Goal: Task Accomplishment & Management: Use online tool/utility

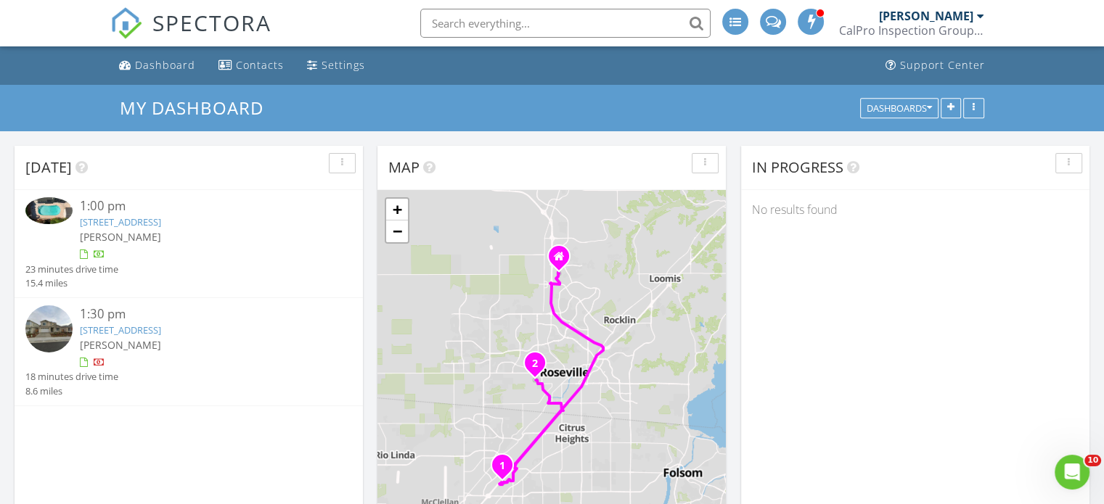
click at [59, 213] on img at bounding box center [48, 210] width 47 height 26
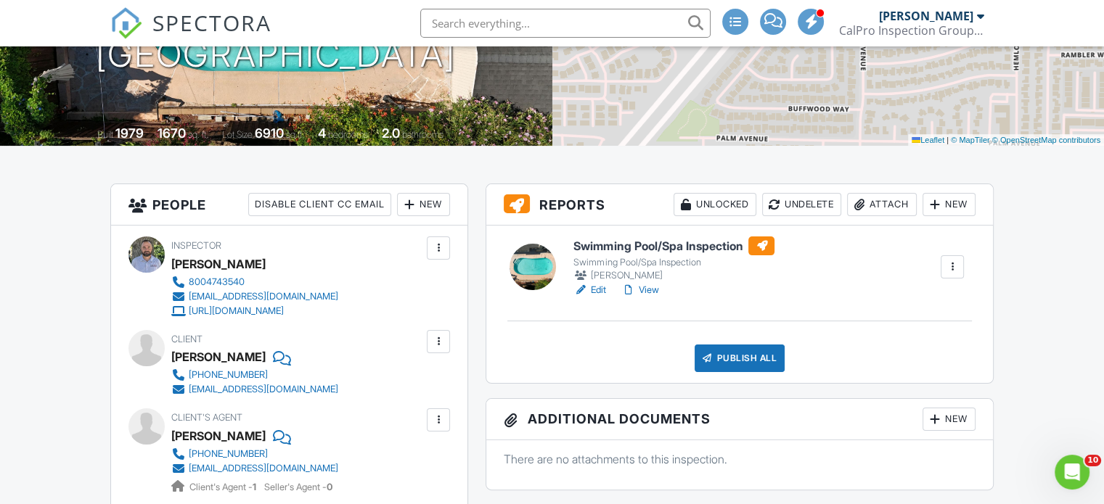
scroll to position [254, 0]
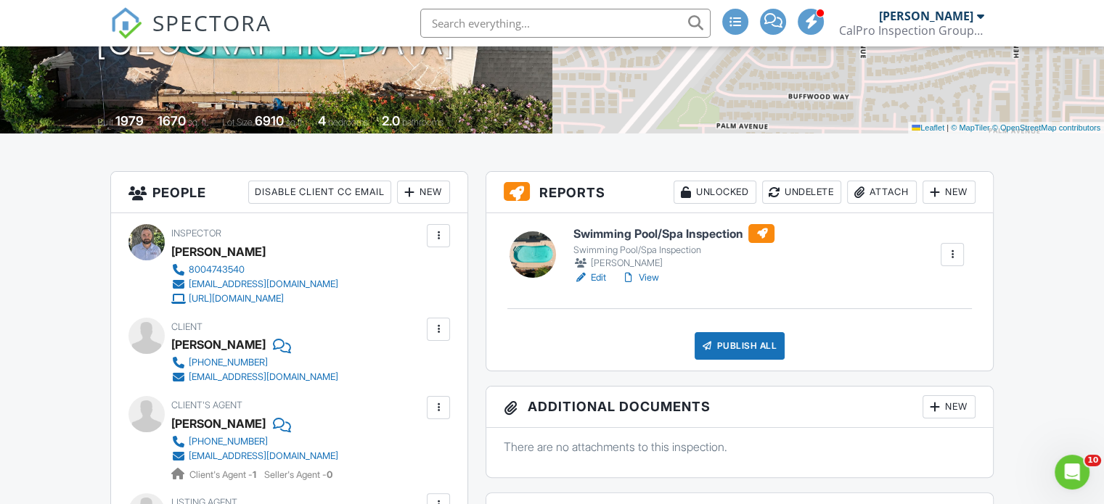
click at [655, 276] on link "View" at bounding box center [639, 278] width 38 height 15
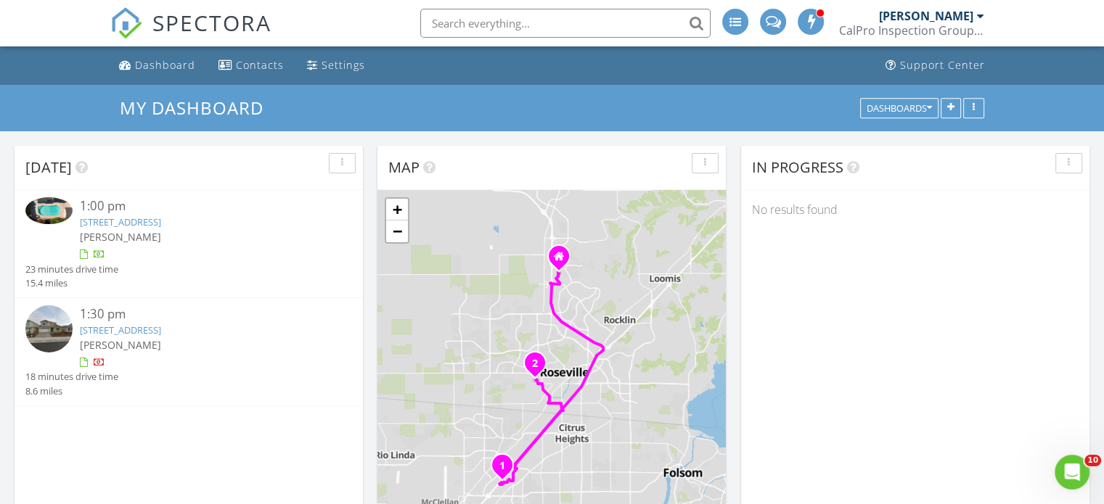
click at [51, 208] on img at bounding box center [48, 210] width 47 height 26
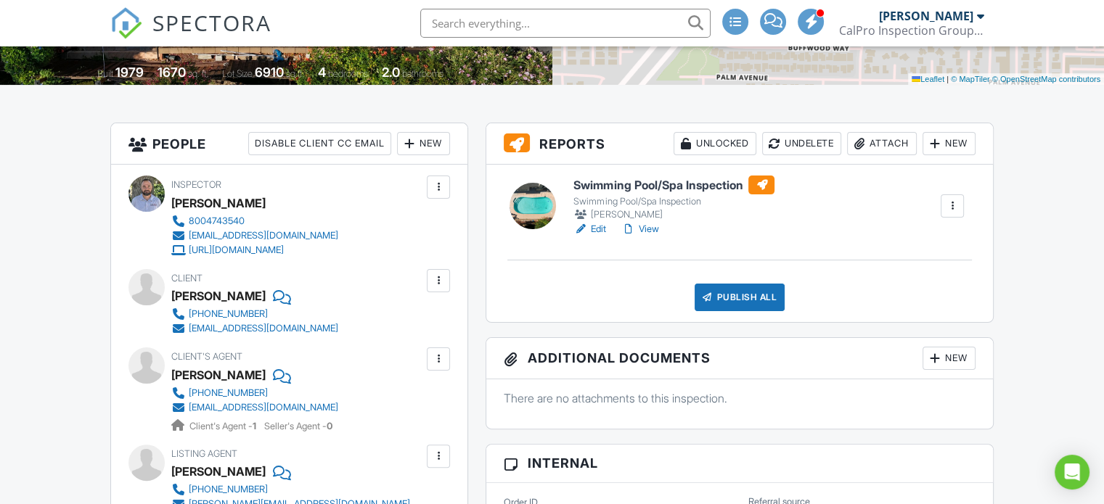
drag, startPoint x: 1107, startPoint y: 65, endPoint x: 1114, endPoint y: 109, distance: 44.7
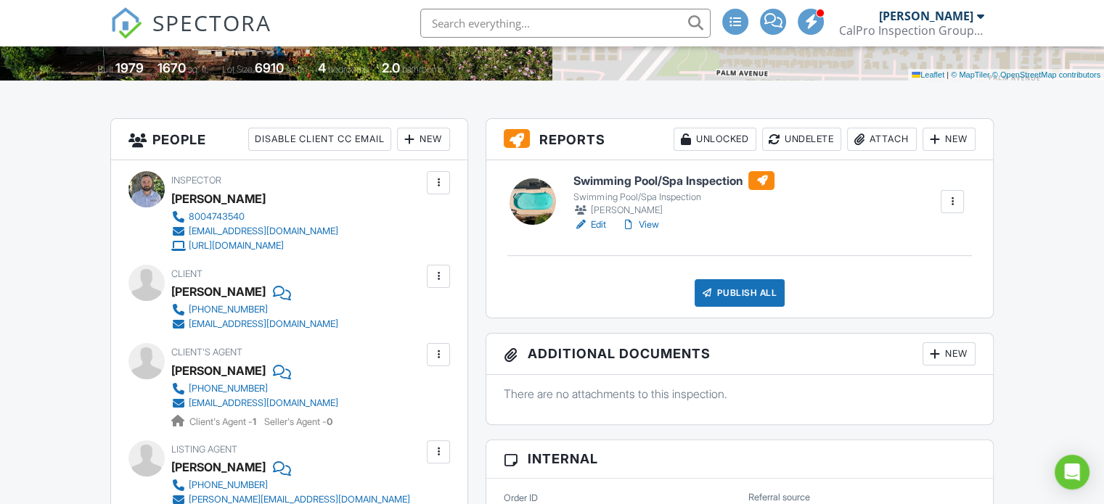
click at [653, 221] on link "View" at bounding box center [639, 225] width 38 height 15
